Goal: Task Accomplishment & Management: Use online tool/utility

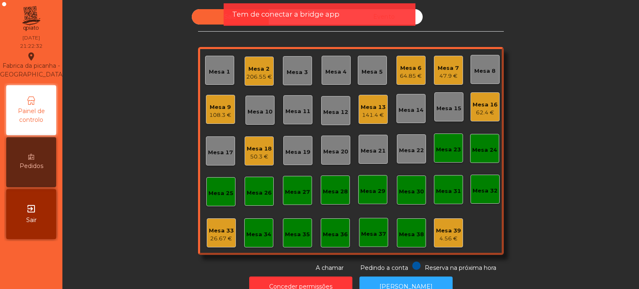
click at [287, 68] on div "Mesa 3" at bounding box center [297, 71] width 21 height 12
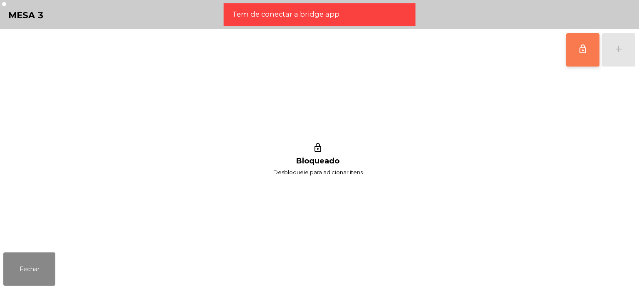
click at [573, 55] on button "lock_outline" at bounding box center [582, 49] width 33 height 33
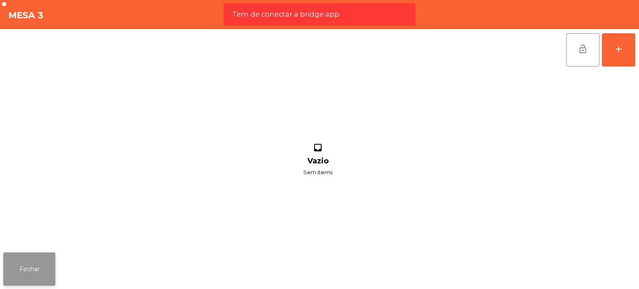
click at [33, 273] on button "Fechar" at bounding box center [29, 269] width 52 height 33
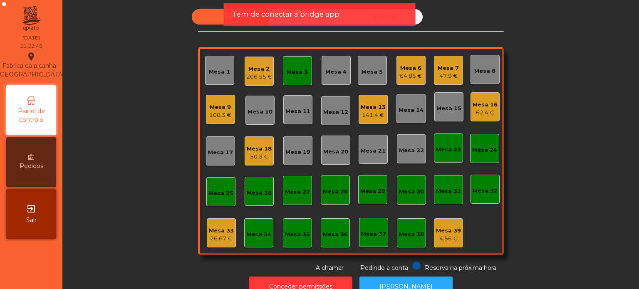
click at [250, 73] on div "206.55 €" at bounding box center [259, 77] width 26 height 8
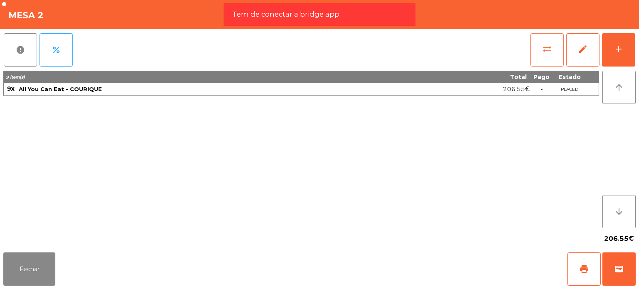
click at [557, 47] on button "sync_alt" at bounding box center [547, 49] width 33 height 33
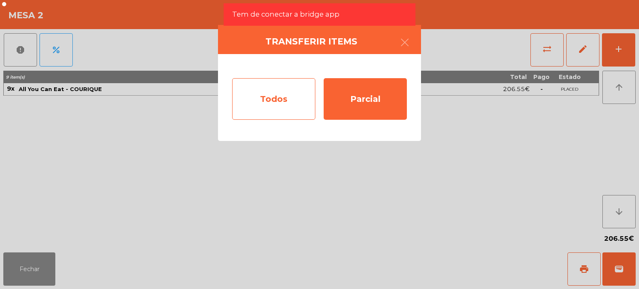
click at [264, 88] on div "Todos" at bounding box center [273, 99] width 83 height 42
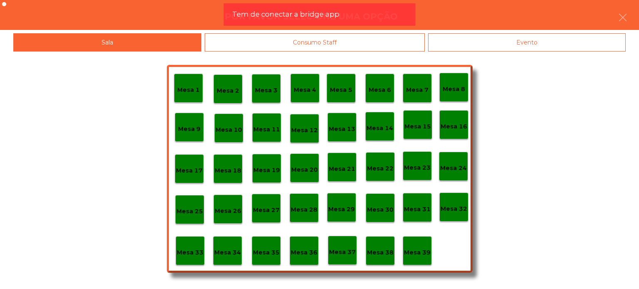
click at [269, 88] on p "Mesa 3" at bounding box center [266, 91] width 22 height 10
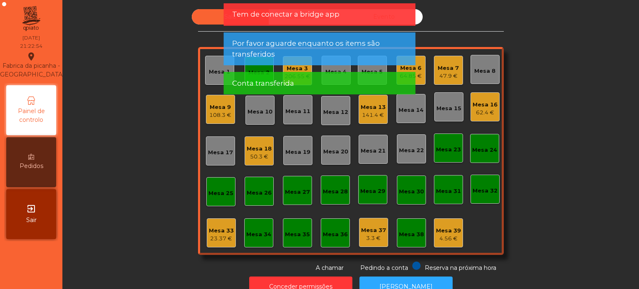
click at [261, 79] on span "Conta transferida" at bounding box center [263, 83] width 62 height 10
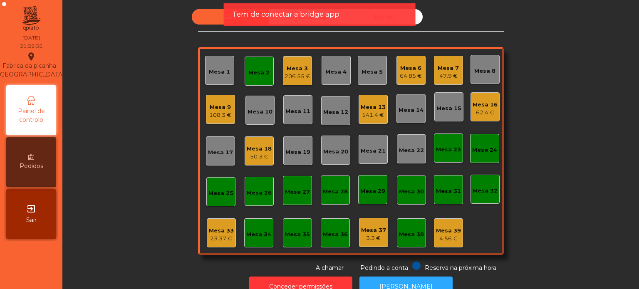
click at [259, 76] on div "Mesa 2" at bounding box center [258, 73] width 21 height 8
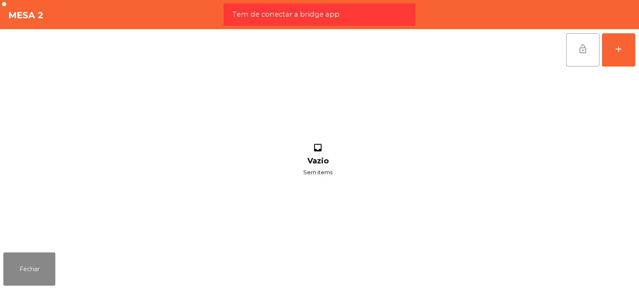
click at [581, 43] on button "lock_open" at bounding box center [582, 49] width 33 height 33
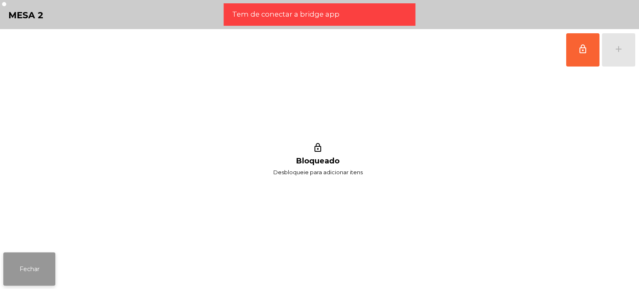
click at [21, 270] on button "Fechar" at bounding box center [29, 269] width 52 height 33
